Goal: Transaction & Acquisition: Download file/media

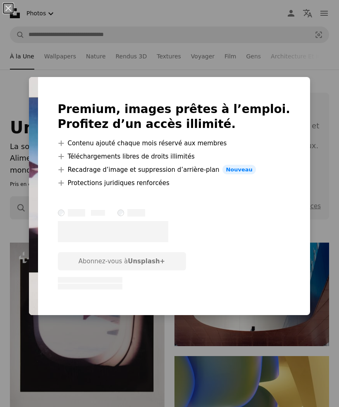
scroll to position [87, 0]
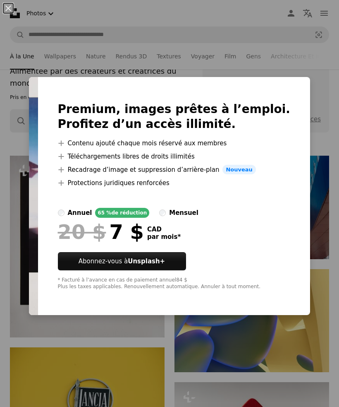
click at [281, 72] on div "An X shape Premium, images prêtes à l’emploi. Profitez d’un accès illimité. A p…" at bounding box center [169, 203] width 339 height 407
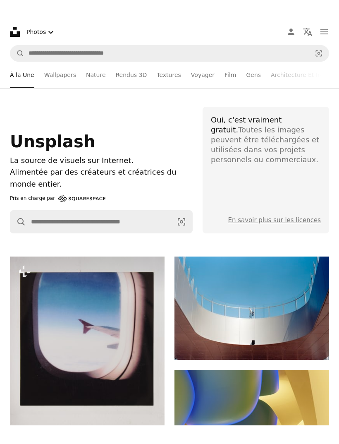
scroll to position [0, 0]
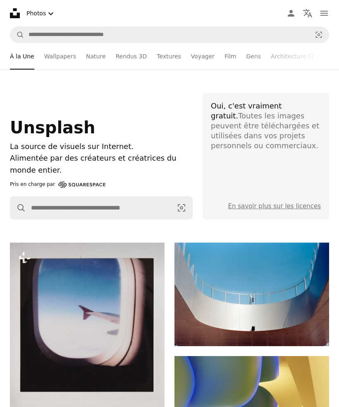
click at [50, 11] on icon "Chevron down" at bounding box center [51, 14] width 10 height 10
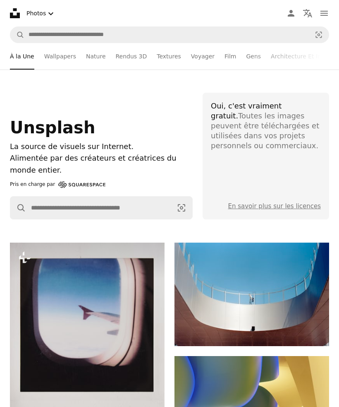
click at [330, 9] on button "navigation menu" at bounding box center [324, 13] width 17 height 17
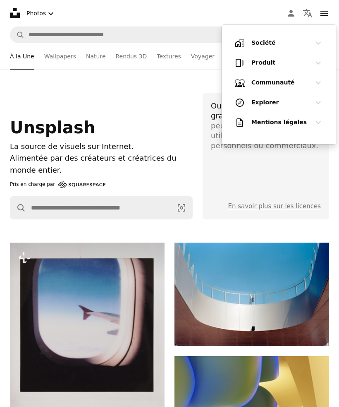
click at [200, 13] on nav "Unsplash logo Accueil Unsplash A photo Pen Tool A compass A stack of folders Do…" at bounding box center [169, 13] width 339 height 26
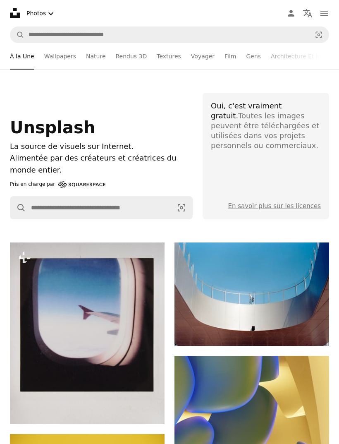
click at [91, 55] on link "Nature" at bounding box center [95, 56] width 19 height 26
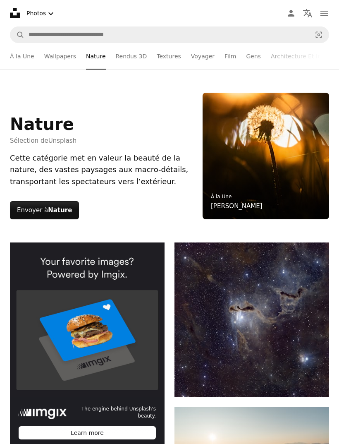
click at [199, 55] on link "Voyager" at bounding box center [203, 56] width 24 height 26
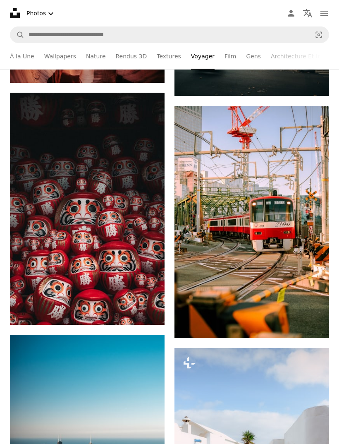
scroll to position [1445, 0]
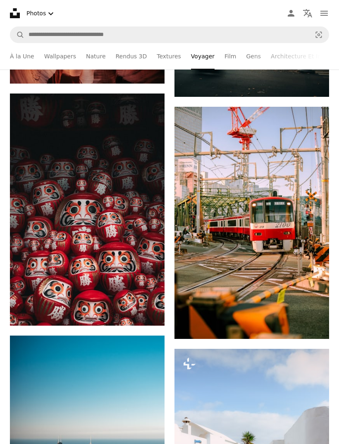
click at [151, 314] on icon "Arrow pointing down" at bounding box center [148, 310] width 7 height 10
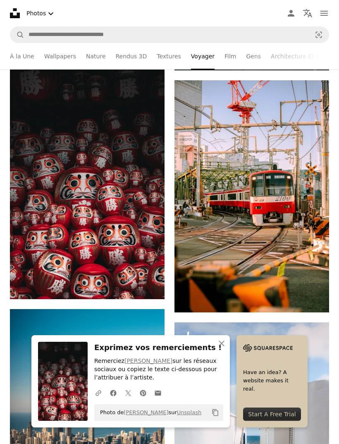
scroll to position [1411, 0]
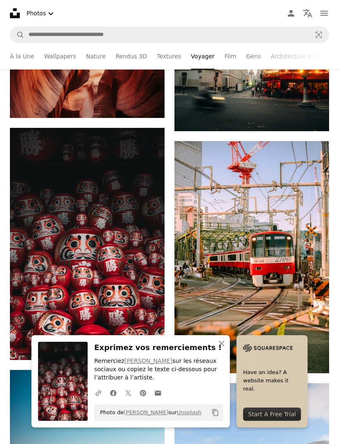
click at [223, 347] on icon "An X shape" at bounding box center [222, 343] width 10 height 10
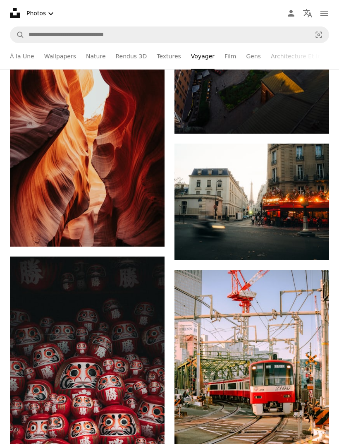
scroll to position [1283, 0]
click at [127, 385] on img at bounding box center [87, 372] width 155 height 232
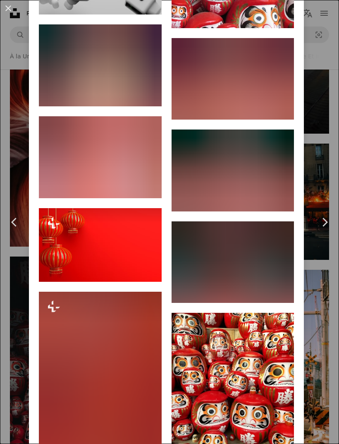
scroll to position [2307, 0]
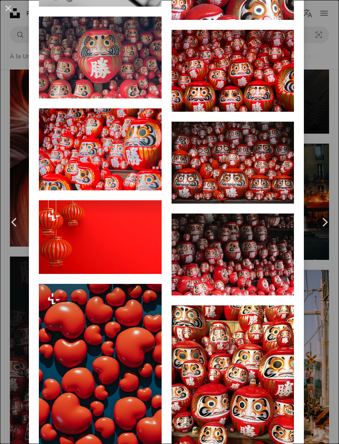
click at [281, 285] on icon "Arrow pointing down" at bounding box center [277, 280] width 7 height 10
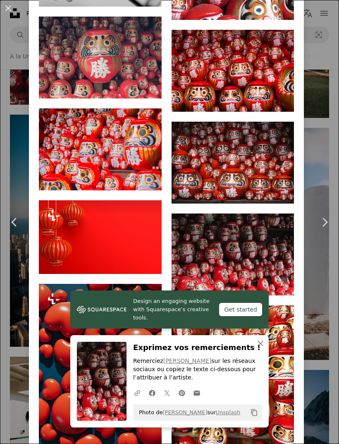
click at [264, 343] on icon "An X shape" at bounding box center [261, 343] width 10 height 10
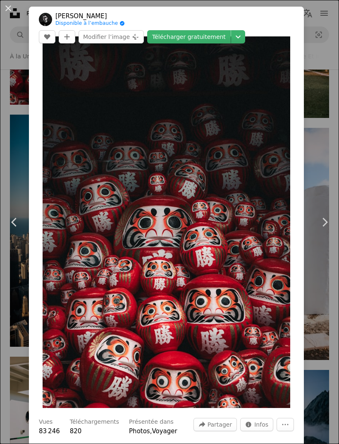
scroll to position [0, 0]
click at [327, 29] on div "An X shape Chevron left Chevron right sun hung Disponible à l’embauche A checkm…" at bounding box center [169, 222] width 339 height 444
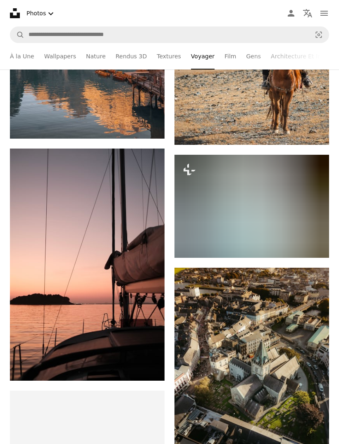
scroll to position [2439, 0]
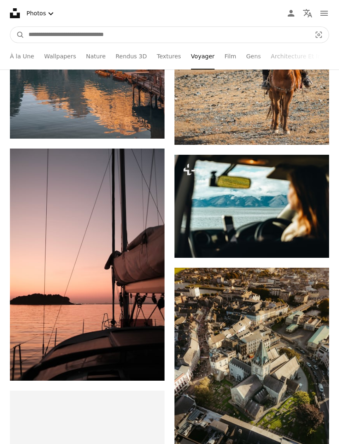
click at [226, 31] on input "Rechercher des visuels sur tout le site" at bounding box center [166, 35] width 285 height 16
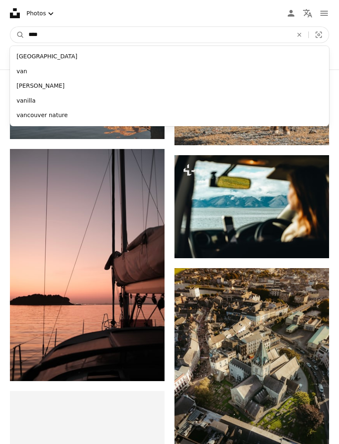
type input "*****"
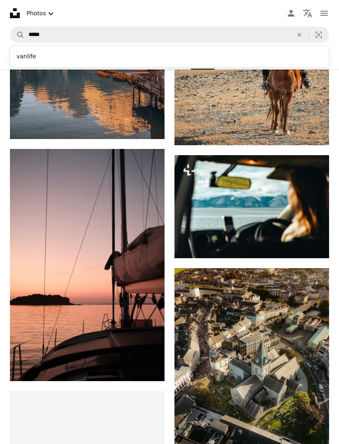
click at [145, 54] on div "vanlife" at bounding box center [169, 56] width 319 height 15
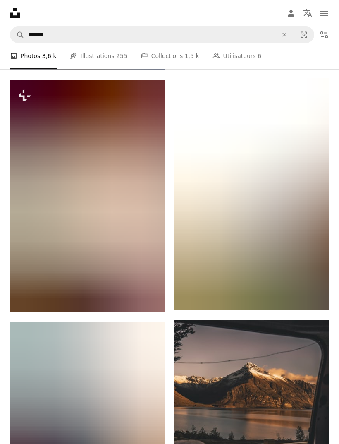
scroll to position [487, 0]
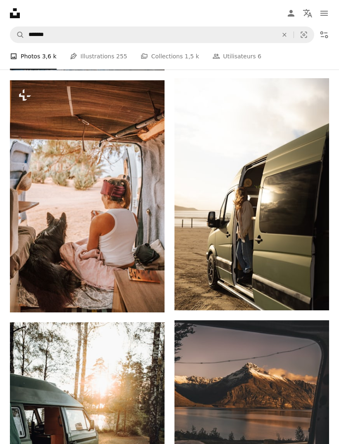
click at [314, 296] on icon "Arrow pointing down" at bounding box center [312, 295] width 7 height 10
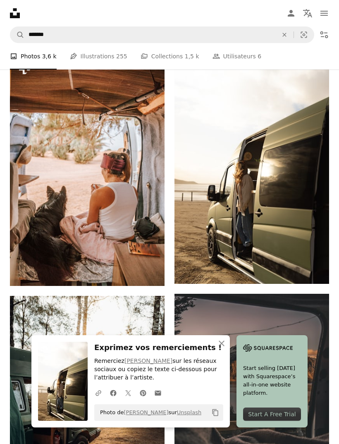
click at [220, 345] on icon "An X shape" at bounding box center [222, 343] width 10 height 10
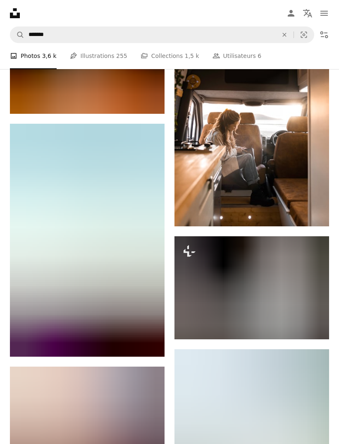
scroll to position [1361, 0]
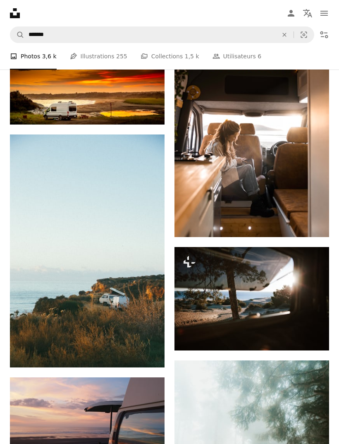
click at [148, 350] on icon "Télécharger" at bounding box center [148, 352] width 5 height 6
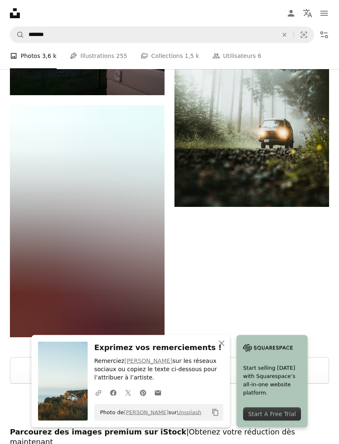
scroll to position [1746, 0]
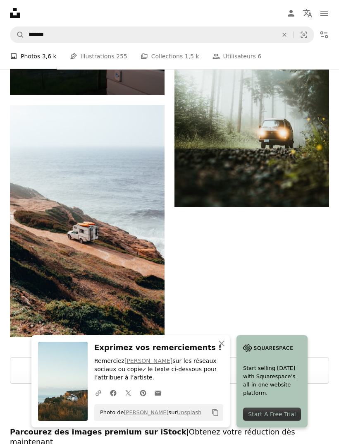
click at [148, 319] on icon "Télécharger" at bounding box center [148, 322] width 5 height 6
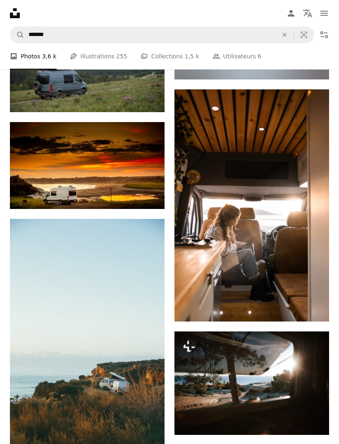
scroll to position [1186, 0]
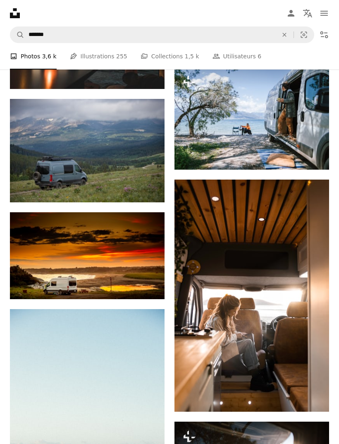
click at [285, 36] on icon "An X shape" at bounding box center [284, 34] width 18 height 7
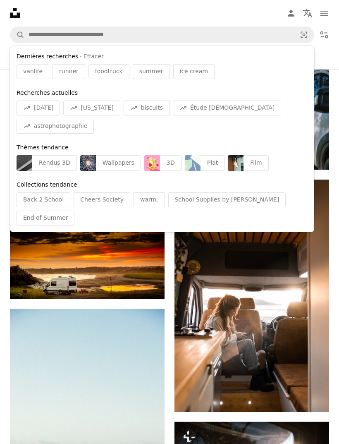
click at [70, 71] on span "runner" at bounding box center [68, 71] width 19 height 8
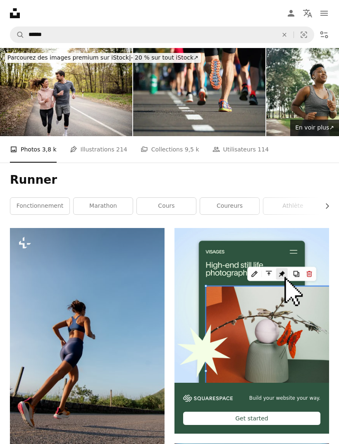
click at [16, 12] on icon "Unsplash logo Accueil Unsplash" at bounding box center [15, 13] width 17 height 17
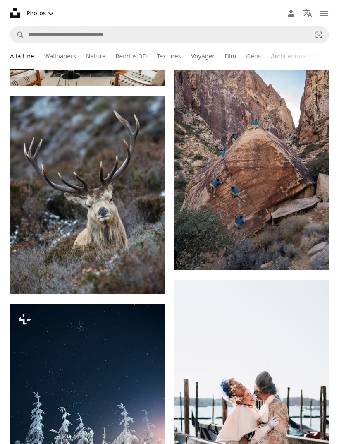
scroll to position [2630, 0]
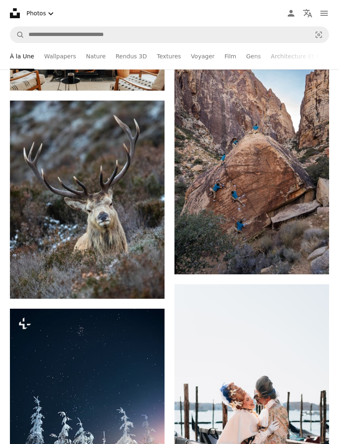
click at [148, 282] on icon "Télécharger" at bounding box center [148, 283] width 5 height 6
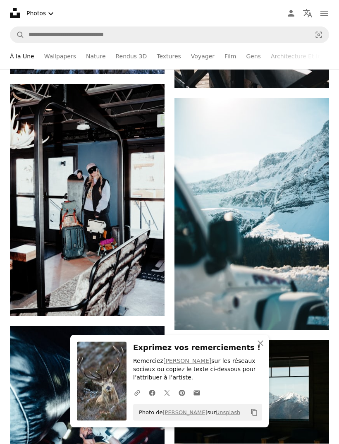
scroll to position [3058, 0]
click at [150, 299] on icon "Télécharger" at bounding box center [148, 301] width 5 height 6
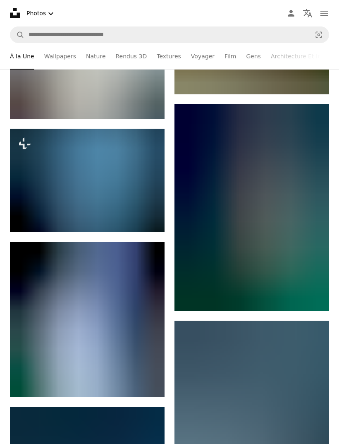
scroll to position [3610, 0]
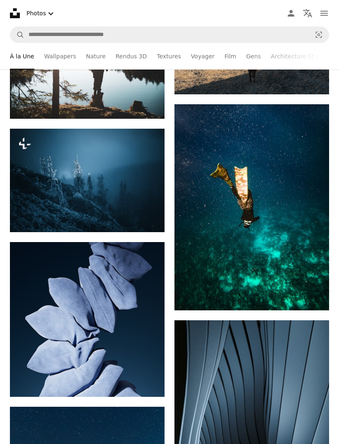
click at [316, 292] on icon "Arrow pointing down" at bounding box center [312, 295] width 7 height 10
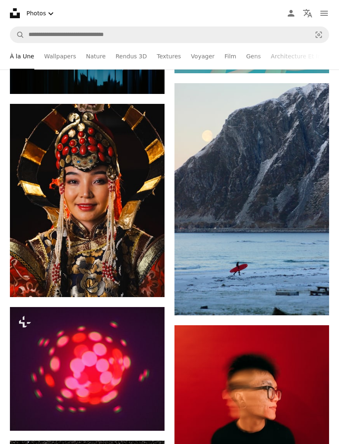
scroll to position [4839, 0]
click at [314, 298] on icon "Arrow pointing down" at bounding box center [312, 300] width 7 height 10
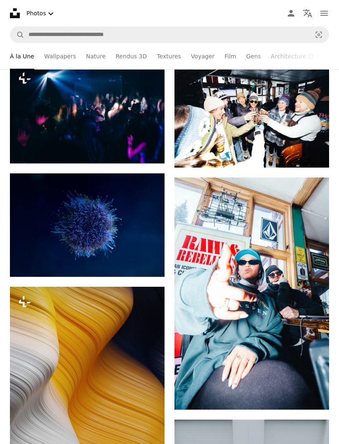
scroll to position [7557, 0]
click at [313, 393] on icon "Télécharger" at bounding box center [312, 394] width 5 height 6
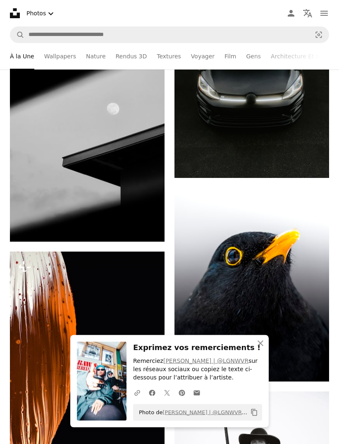
scroll to position [8032, 0]
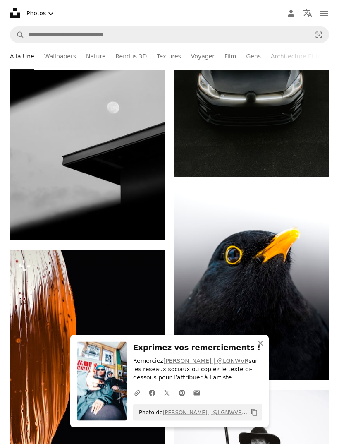
click at [261, 346] on icon "button" at bounding box center [261, 343] width 6 height 6
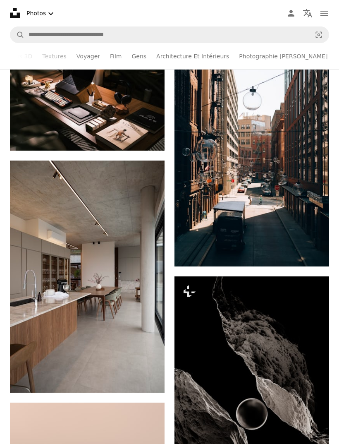
scroll to position [0, 114]
click at [267, 55] on link "Photographie [PERSON_NAME]" at bounding box center [283, 56] width 89 height 26
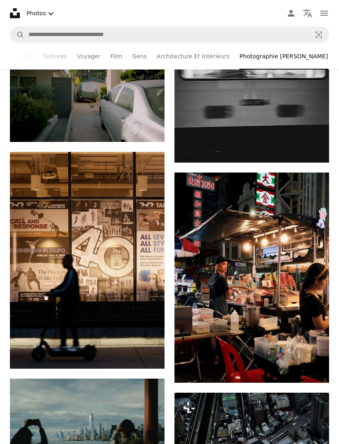
scroll to position [419, 0]
click at [314, 367] on icon "Arrow pointing down" at bounding box center [312, 367] width 7 height 10
